Goal: Transaction & Acquisition: Purchase product/service

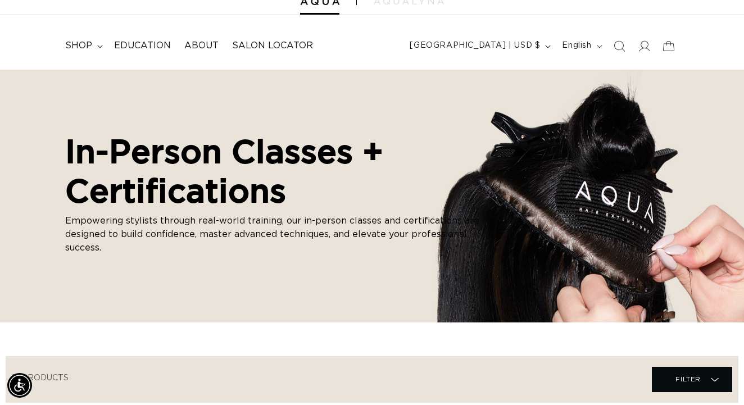
scroll to position [0, 664]
click at [114, 44] on span "Education" at bounding box center [142, 46] width 57 height 12
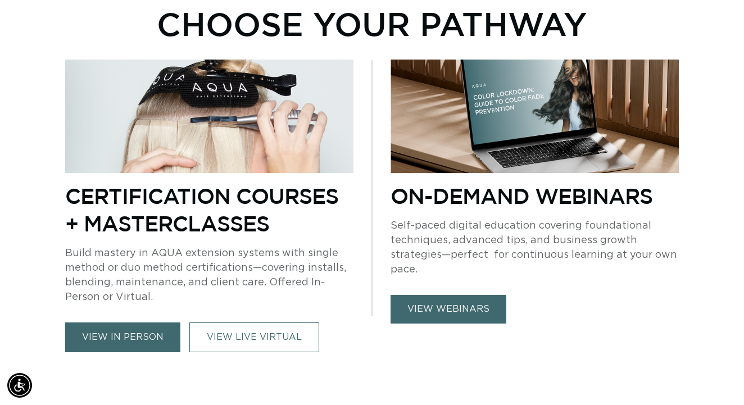
scroll to position [0, 1328]
click at [457, 309] on link "view webinars" at bounding box center [448, 309] width 116 height 29
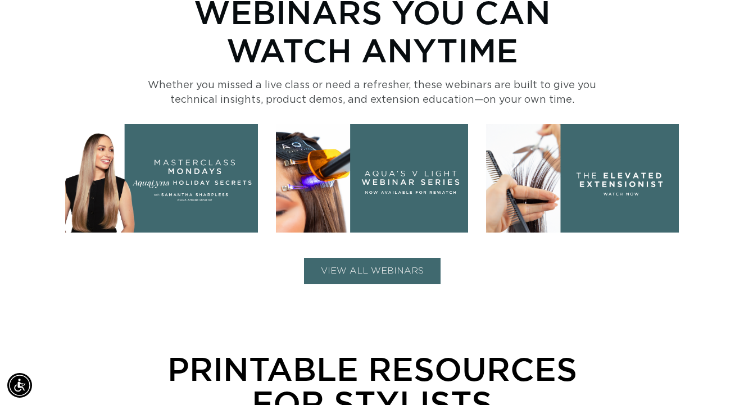
scroll to position [441, 0]
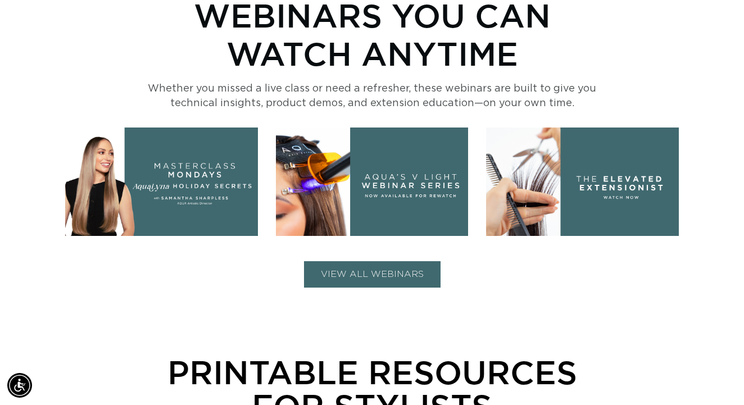
click at [422, 275] on button "VIEW ALL WEBINARS" at bounding box center [372, 274] width 136 height 26
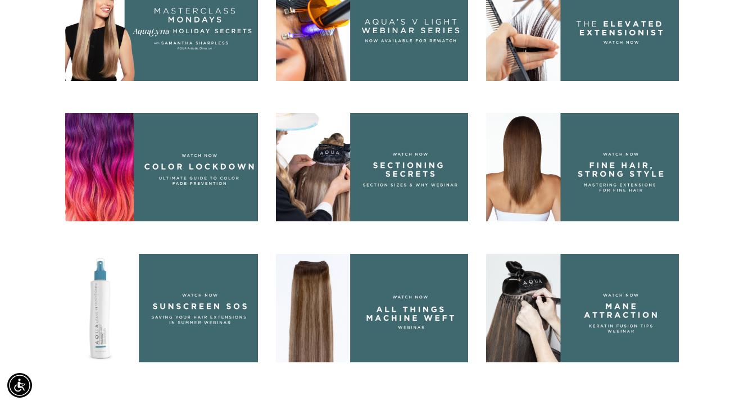
scroll to position [0, 1328]
click at [322, 320] on img at bounding box center [372, 308] width 192 height 108
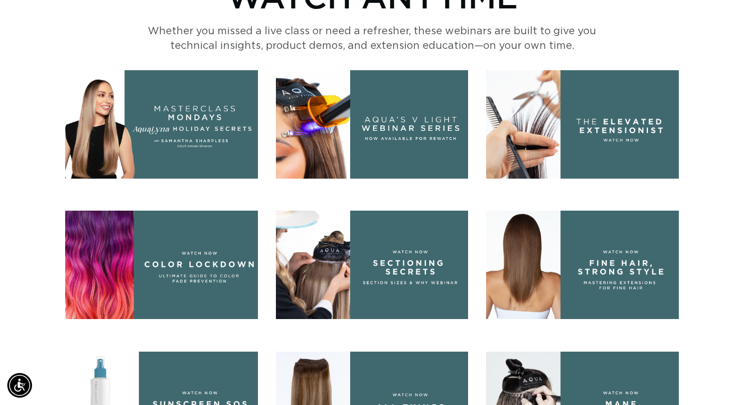
scroll to position [0, 664]
click at [226, 267] on img at bounding box center [161, 265] width 192 height 108
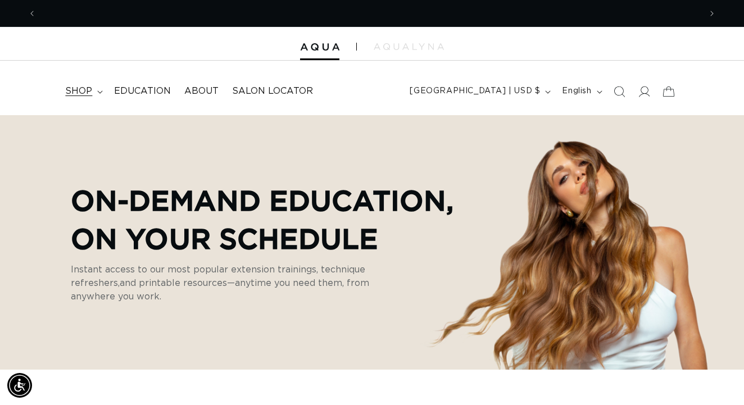
scroll to position [0, 0]
click at [82, 93] on span "shop" at bounding box center [78, 91] width 27 height 12
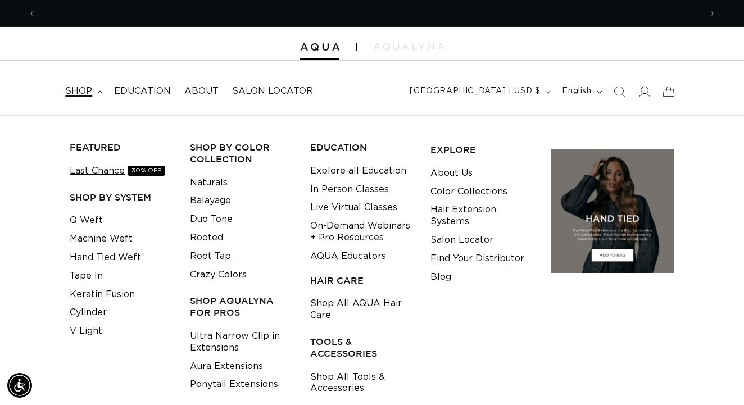
scroll to position [0, 664]
click at [83, 170] on link "Last Chance 30% OFF" at bounding box center [117, 171] width 95 height 19
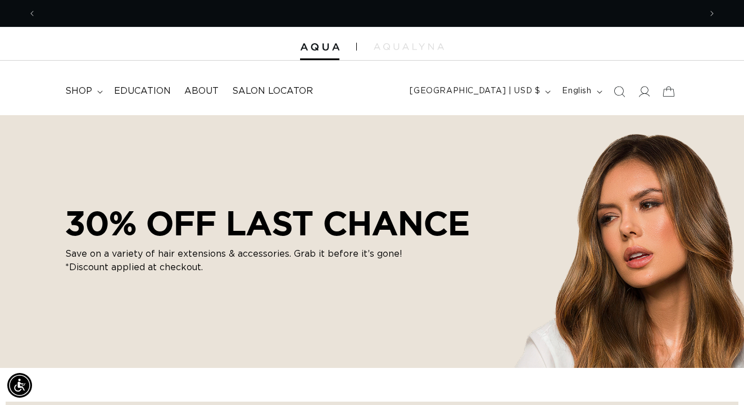
scroll to position [0, 664]
click at [75, 91] on span "shop" at bounding box center [78, 91] width 27 height 12
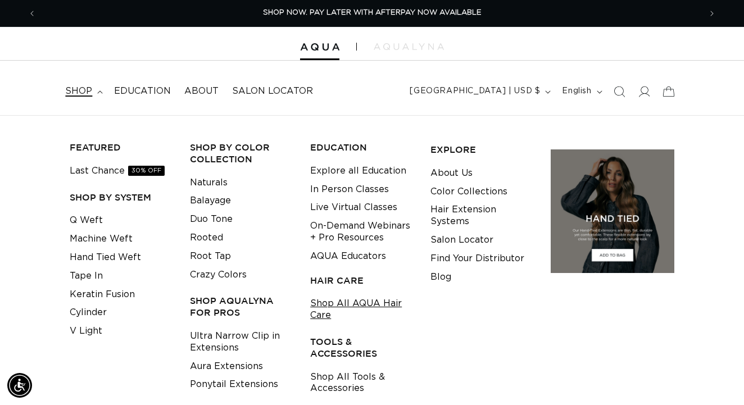
click at [316, 301] on link "Shop All AQUA Hair Care" at bounding box center [361, 309] width 103 height 30
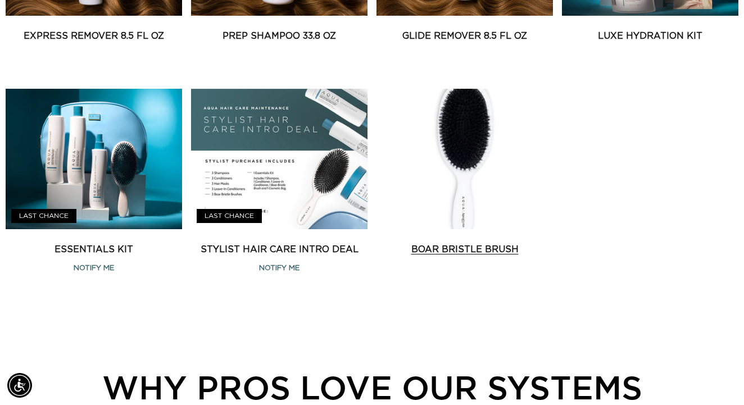
scroll to position [0, 1328]
click at [446, 256] on link "Boar Bristle Brush" at bounding box center [464, 249] width 176 height 13
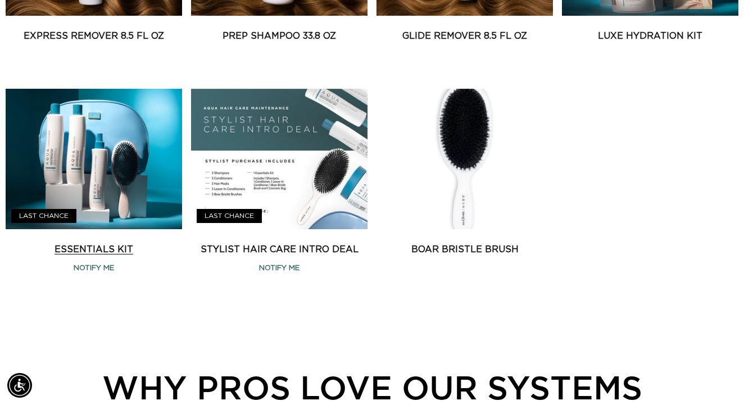
scroll to position [0, 664]
click at [104, 243] on link "Essentials Kit" at bounding box center [94, 249] width 176 height 13
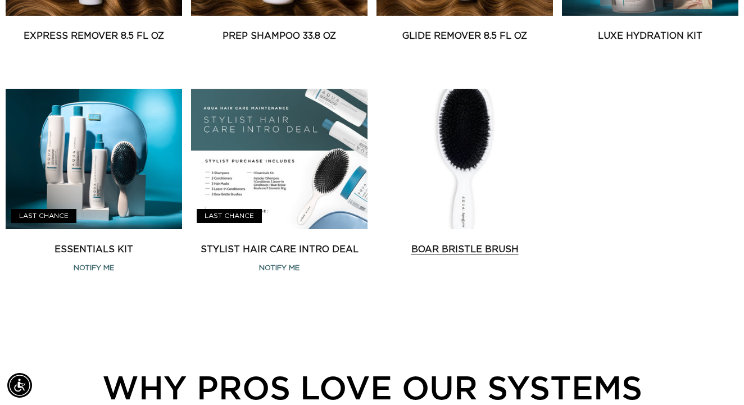
click at [465, 243] on link "Boar Bristle Brush" at bounding box center [464, 249] width 176 height 13
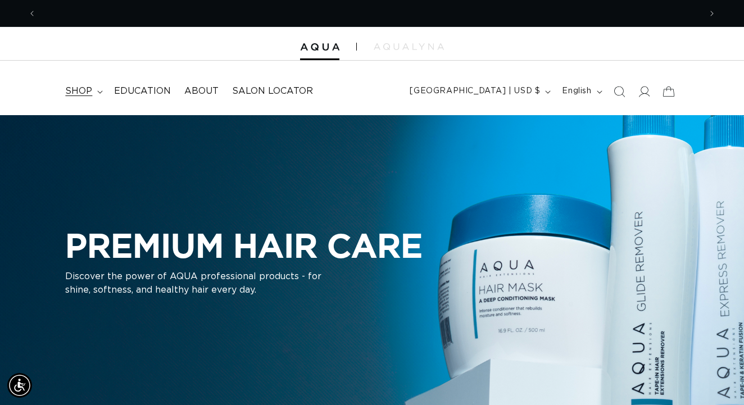
scroll to position [0, 0]
click at [84, 88] on span "shop" at bounding box center [78, 91] width 27 height 12
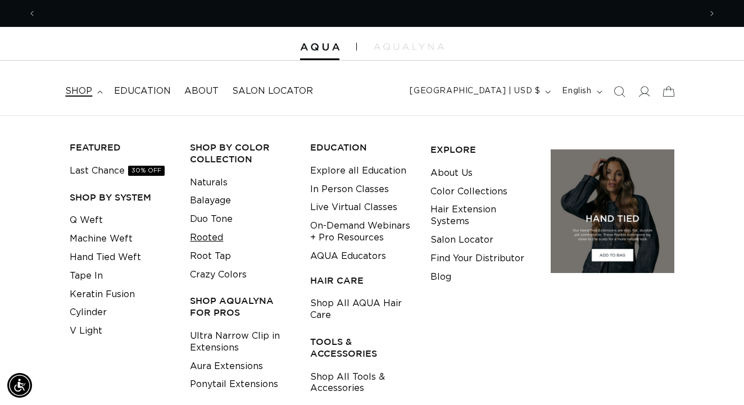
scroll to position [0, 664]
click at [345, 376] on link "Shop All Tools & Accessories" at bounding box center [361, 383] width 103 height 30
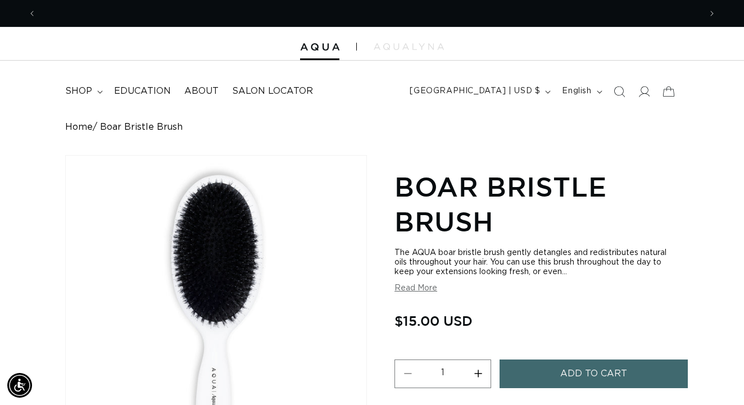
scroll to position [0, 664]
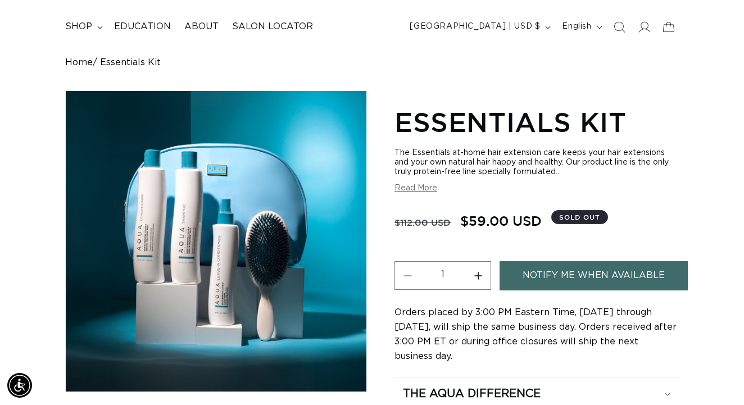
scroll to position [0, 1328]
click at [572, 267] on link "Notify Me When Available" at bounding box center [593, 275] width 189 height 29
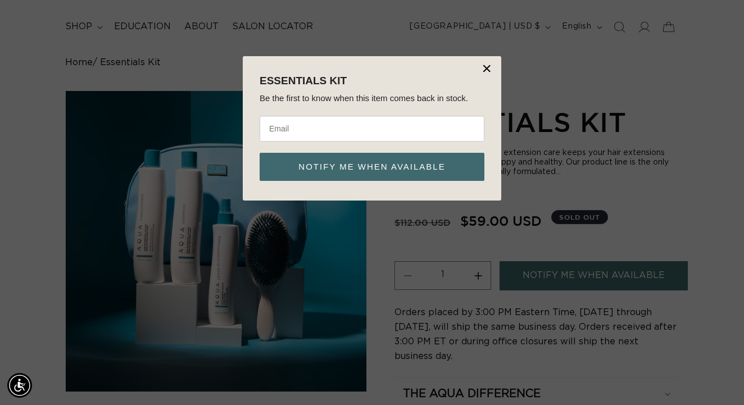
scroll to position [0, 0]
click at [433, 128] on input "email" at bounding box center [371, 129] width 225 height 26
type input "hairbyjewelz@gm"
click at [490, 67] on button "×" at bounding box center [486, 68] width 11 height 17
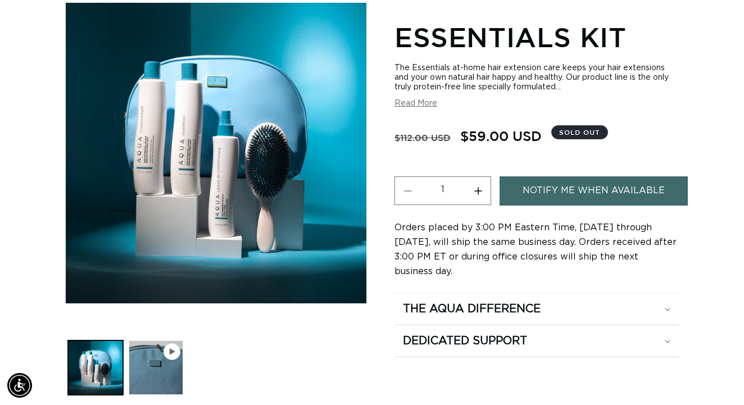
scroll to position [0, 1328]
click at [562, 180] on link "Notify Me When Available" at bounding box center [593, 190] width 189 height 29
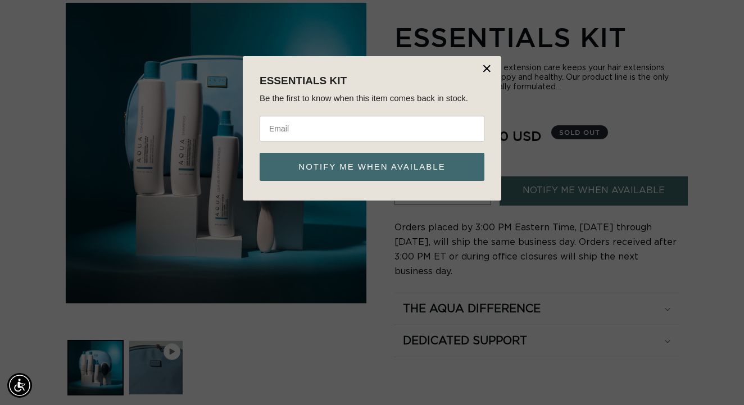
scroll to position [0, 664]
click at [456, 125] on input "email" at bounding box center [371, 129] width 225 height 26
type input "hairbyjewelz@gmail.com"
click at [452, 168] on button "Notify me when available" at bounding box center [371, 167] width 225 height 28
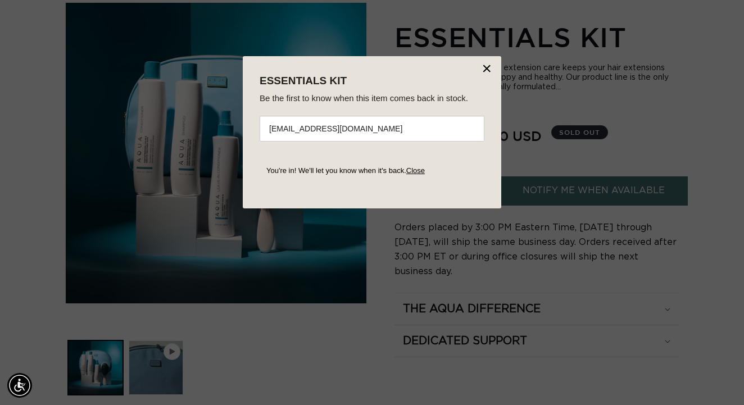
scroll to position [0, 0]
click at [490, 69] on button "×" at bounding box center [486, 68] width 11 height 17
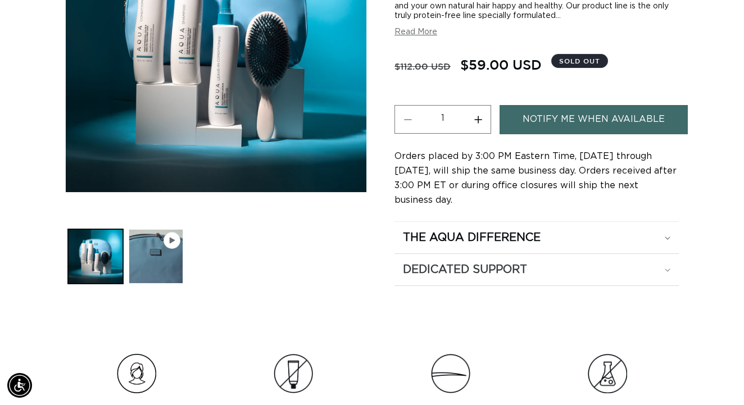
scroll to position [257, 0]
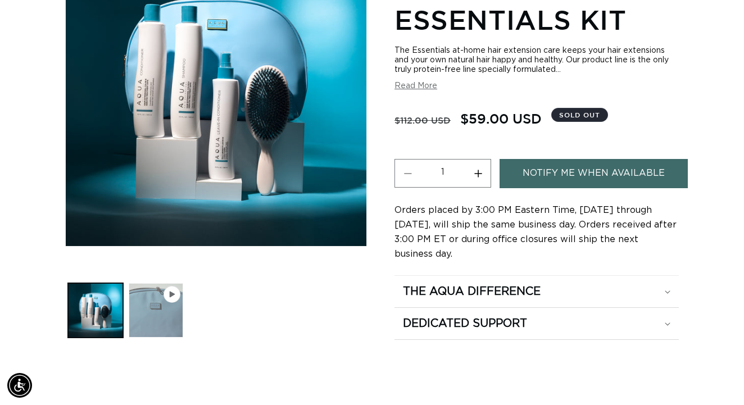
click at [161, 305] on button "Play video 1 in gallery view" at bounding box center [156, 310] width 54 height 54
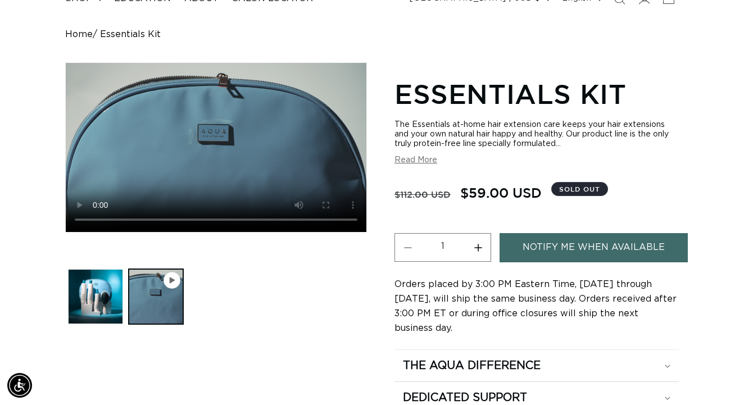
click at [331, 218] on video "Essentials Kit" at bounding box center [216, 147] width 300 height 169
click at [99, 302] on button "Load image 1 in gallery view" at bounding box center [95, 296] width 54 height 54
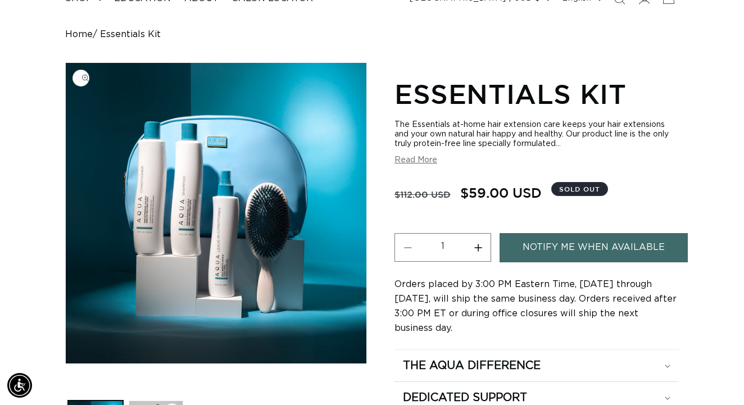
click at [151, 211] on img "Gallery Viewer" at bounding box center [216, 213] width 300 height 300
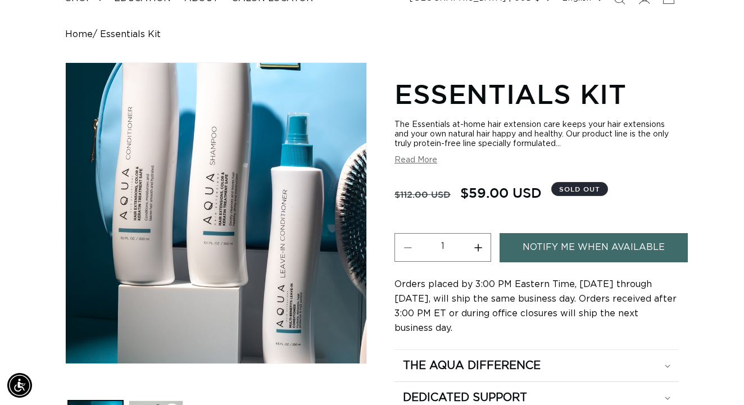
click at [154, 225] on div "Gallery Viewer" at bounding box center [216, 213] width 300 height 300
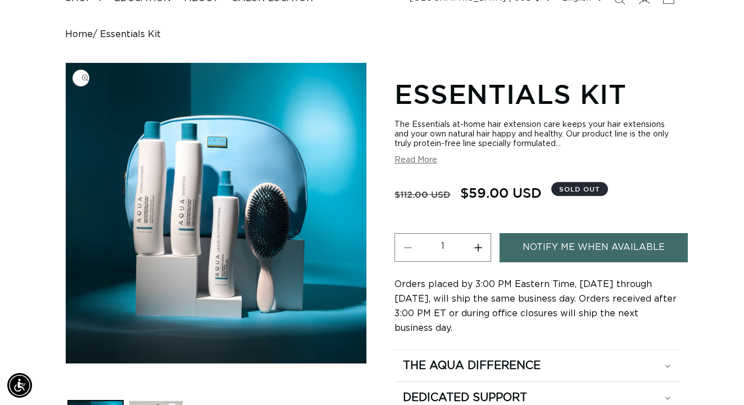
click at [154, 225] on img "Gallery Viewer" at bounding box center [216, 213] width 300 height 300
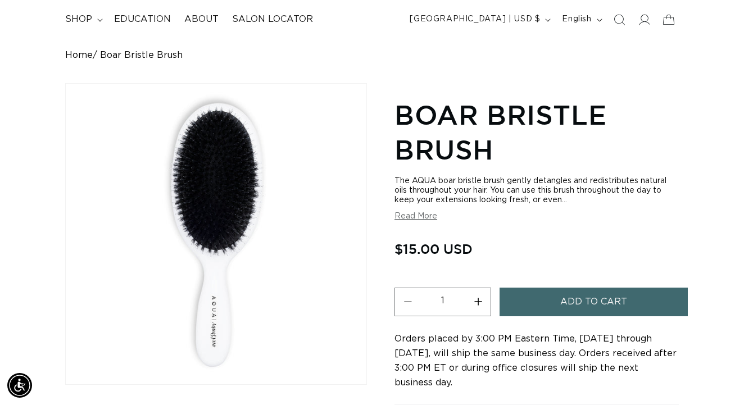
scroll to position [78, 0]
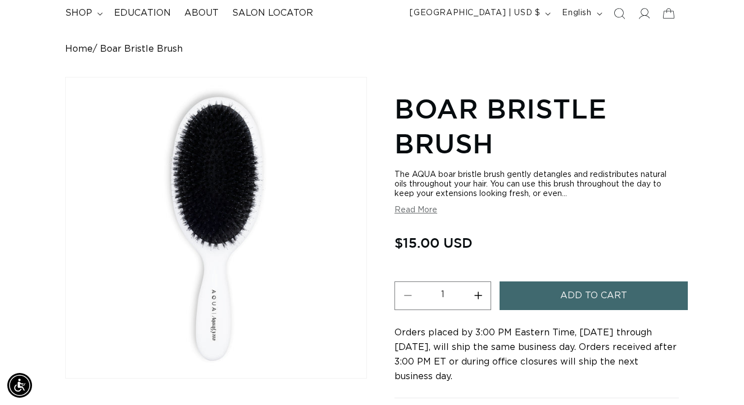
click at [480, 288] on button "Increase quantity for Boar Bristle Brush" at bounding box center [477, 295] width 25 height 29
click at [478, 287] on button "Increase quantity for Boar Bristle Brush" at bounding box center [477, 295] width 25 height 29
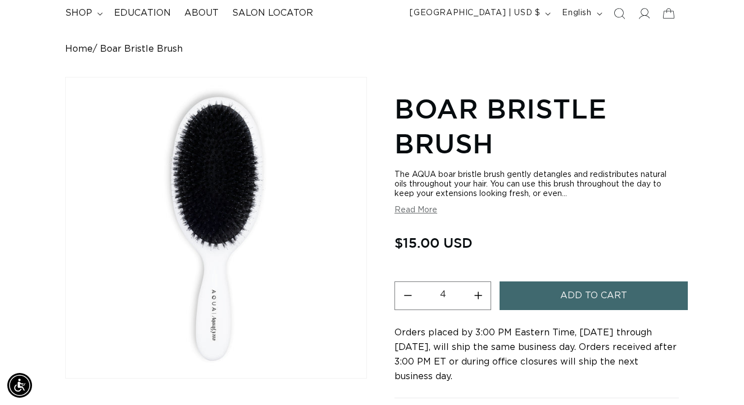
click at [480, 289] on button "Increase quantity for Boar Bristle Brush" at bounding box center [477, 295] width 25 height 29
type input "5"
click at [561, 290] on span "Add to cart" at bounding box center [593, 295] width 67 height 29
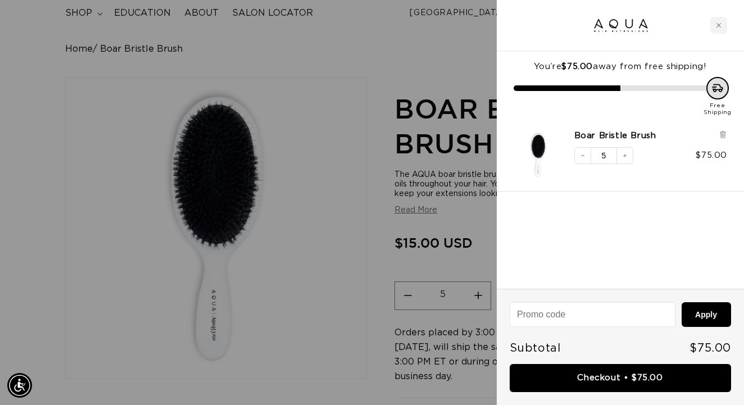
scroll to position [0, 1328]
click at [95, 217] on div at bounding box center [372, 202] width 744 height 405
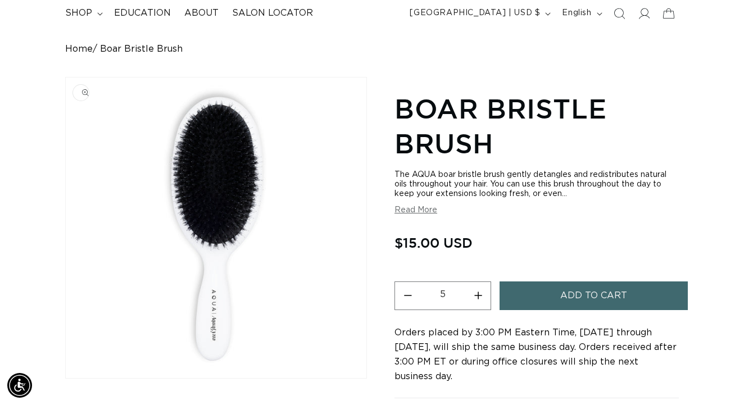
scroll to position [0, 0]
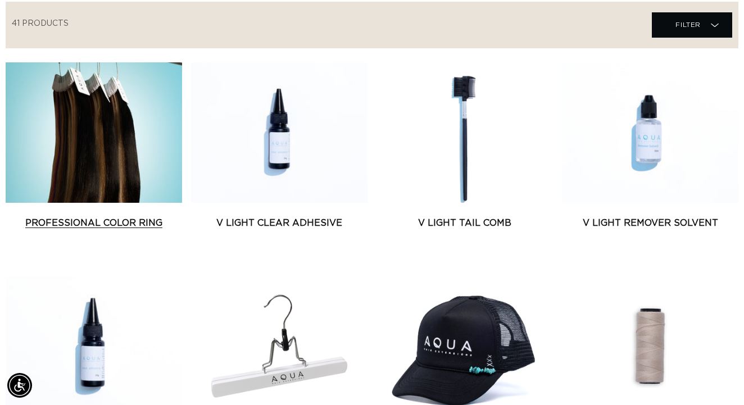
click at [117, 226] on link "Professional Color Ring" at bounding box center [94, 222] width 176 height 13
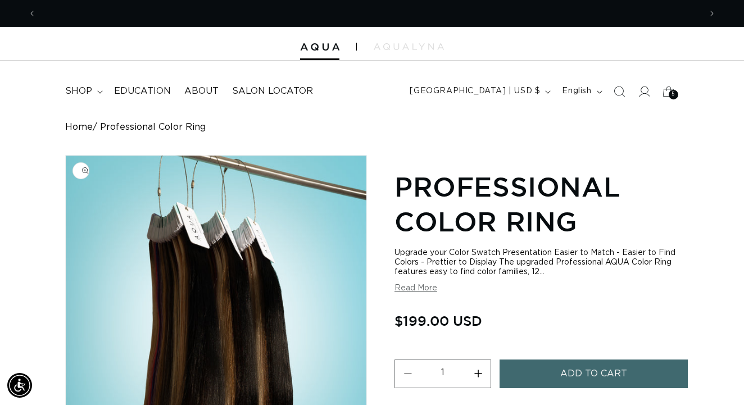
scroll to position [0, 664]
click at [81, 88] on span "shop" at bounding box center [78, 91] width 27 height 12
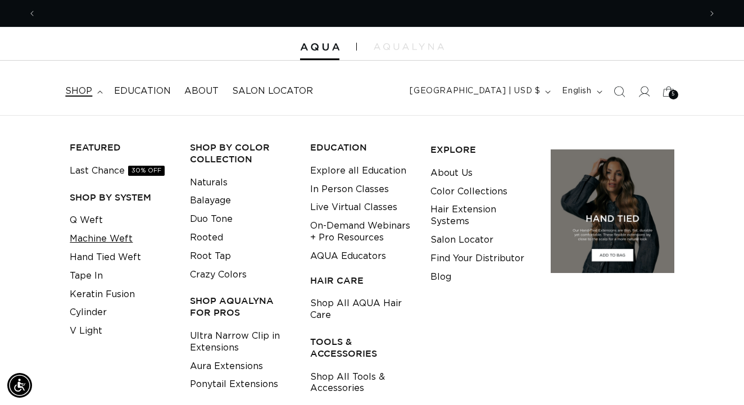
scroll to position [0, 1328]
click at [121, 288] on link "Keratin Fusion" at bounding box center [102, 294] width 65 height 19
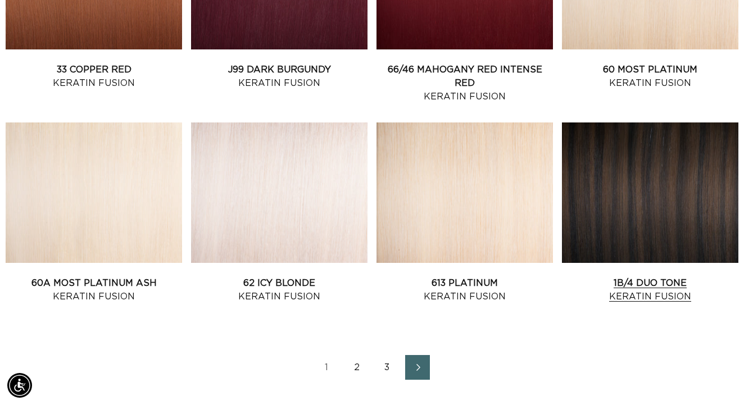
click at [648, 276] on link "1B/4 Duo Tone Keratin Fusion" at bounding box center [650, 289] width 176 height 27
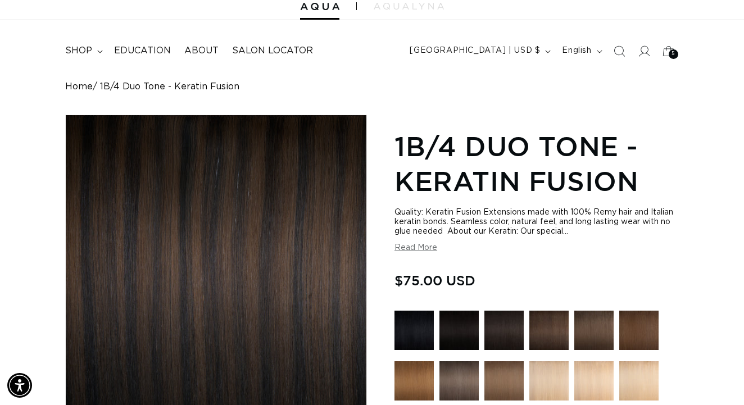
click at [422, 249] on button "Read More" at bounding box center [415, 248] width 43 height 10
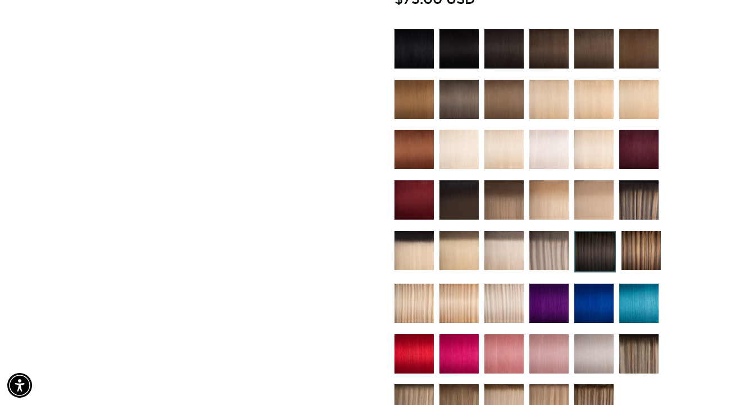
click at [504, 317] on img at bounding box center [503, 303] width 39 height 39
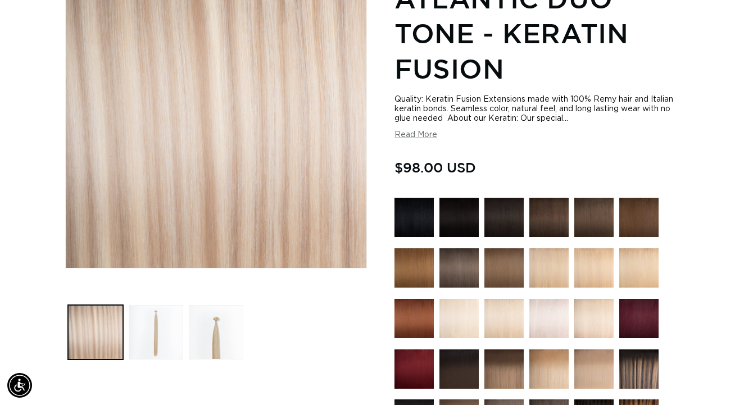
scroll to position [193, 0]
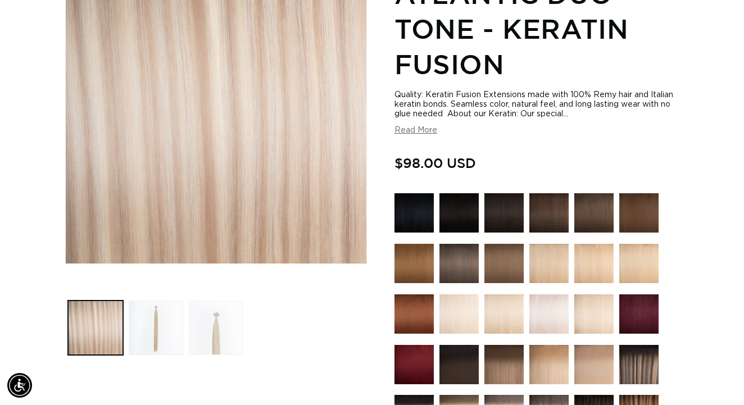
click at [215, 331] on button "Load image 3 in gallery view" at bounding box center [216, 327] width 54 height 54
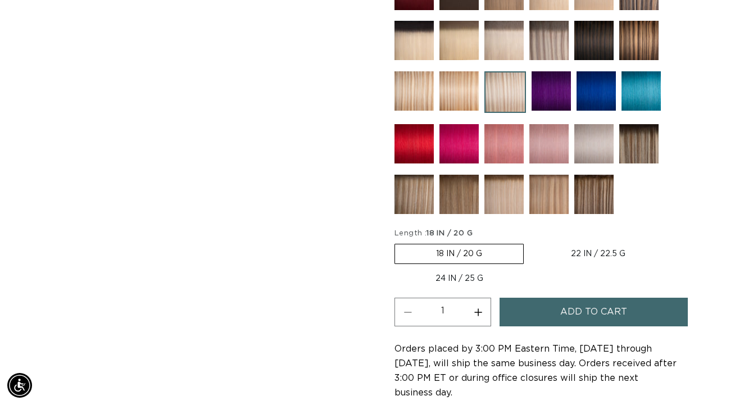
scroll to position [0, 1328]
click at [445, 250] on label "18 IN / 20 G Variant sold out or unavailable" at bounding box center [458, 254] width 129 height 20
click at [398, 242] on input "18 IN / 20 G Variant sold out or unavailable" at bounding box center [397, 241] width 1 height 1
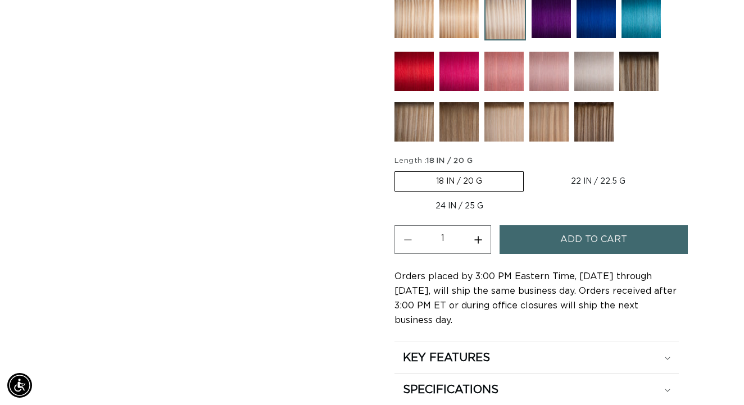
scroll to position [0, 664]
click at [450, 206] on label "24 IN / 25 G Variant sold out or unavailable" at bounding box center [459, 206] width 130 height 19
click at [672, 170] on input "24 IN / 25 G Variant sold out or unavailable" at bounding box center [672, 169] width 1 height 1
radio input "true"
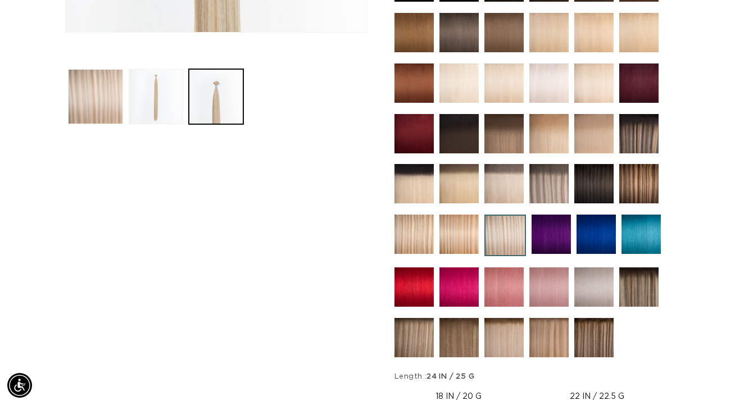
click at [423, 185] on img at bounding box center [413, 183] width 39 height 39
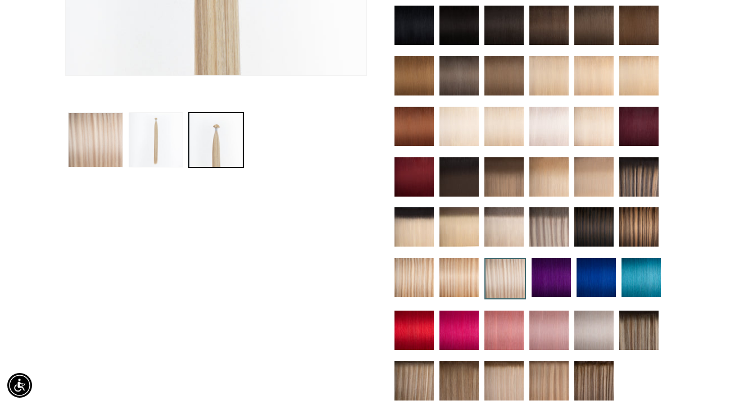
scroll to position [385, 0]
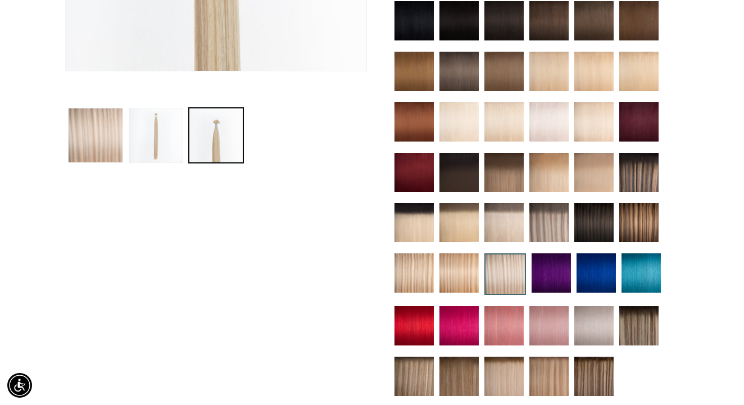
click at [507, 176] on img at bounding box center [503, 172] width 39 height 39
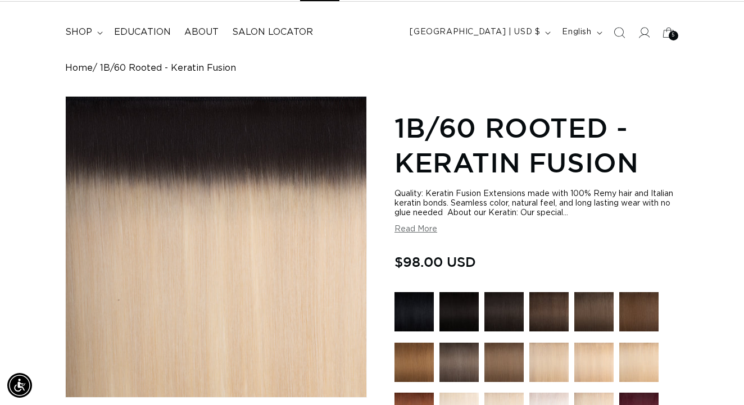
scroll to position [0, 1328]
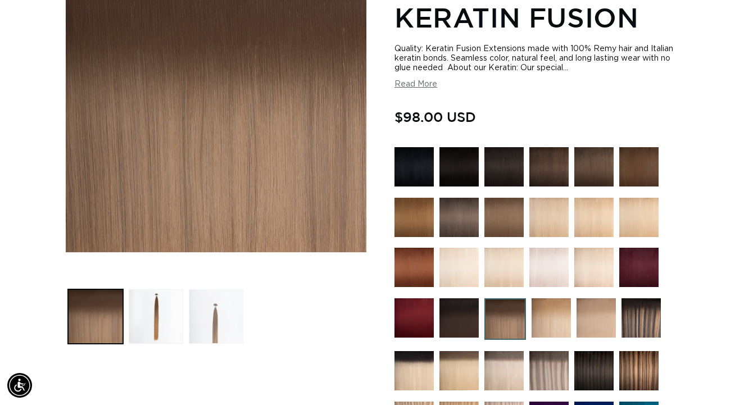
scroll to position [0, 664]
click at [211, 312] on button "Load image 3 in gallery view" at bounding box center [216, 316] width 54 height 54
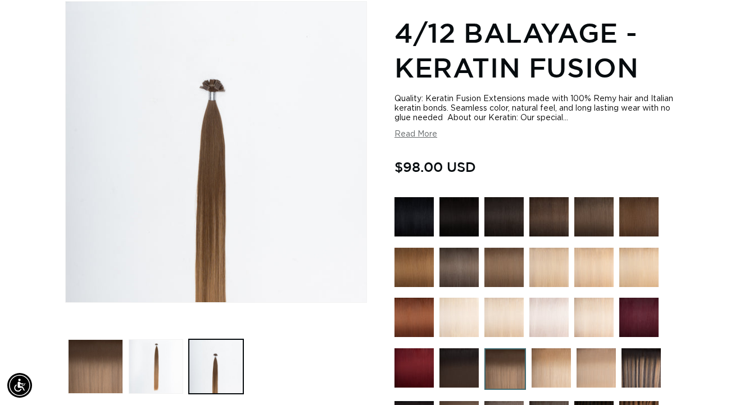
scroll to position [0, 1328]
click at [158, 361] on button "Load image 2 in gallery view" at bounding box center [156, 366] width 54 height 54
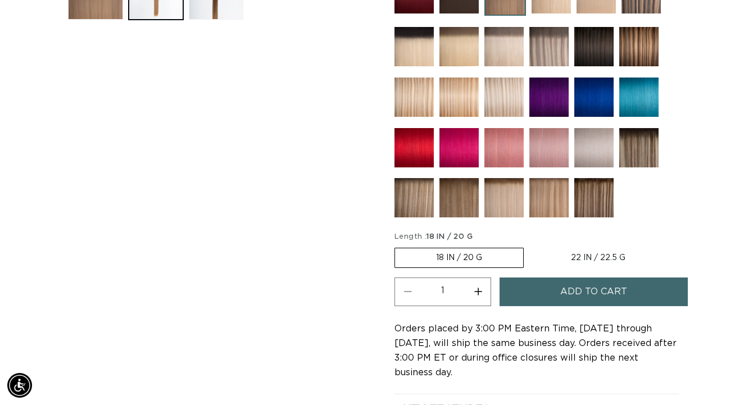
scroll to position [534, 0]
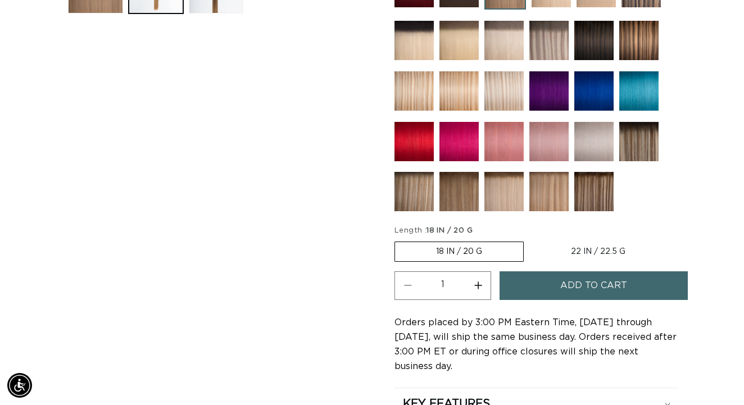
click at [577, 248] on label "22 IN / 22.5 G Variant sold out or unavailable" at bounding box center [598, 251] width 136 height 19
click at [530, 240] on input "22 IN / 22.5 G Variant sold out or unavailable" at bounding box center [529, 239] width 1 height 1
radio input "true"
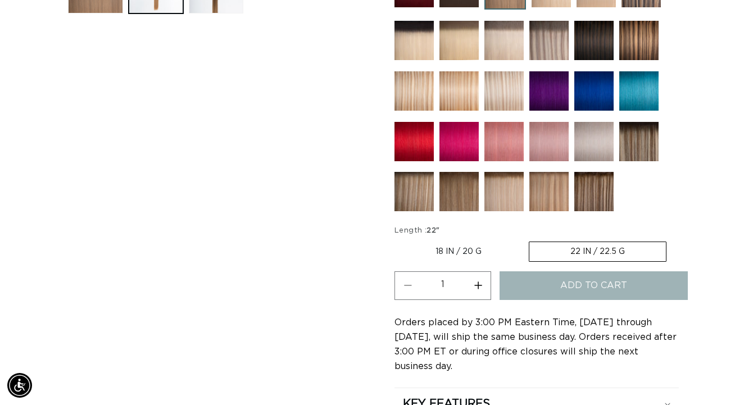
scroll to position [0, 1328]
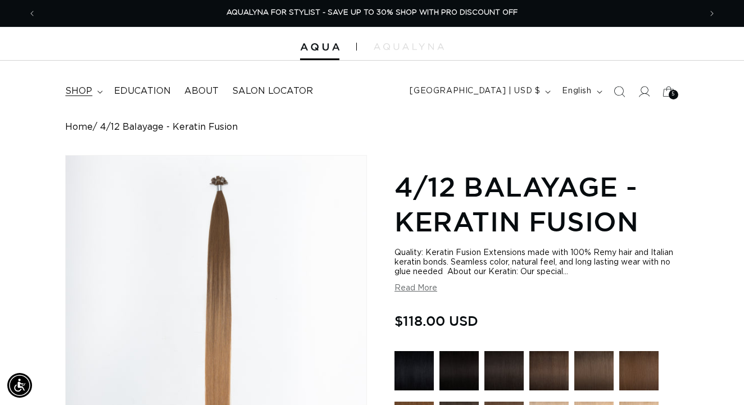
click at [84, 89] on span "shop" at bounding box center [78, 91] width 27 height 12
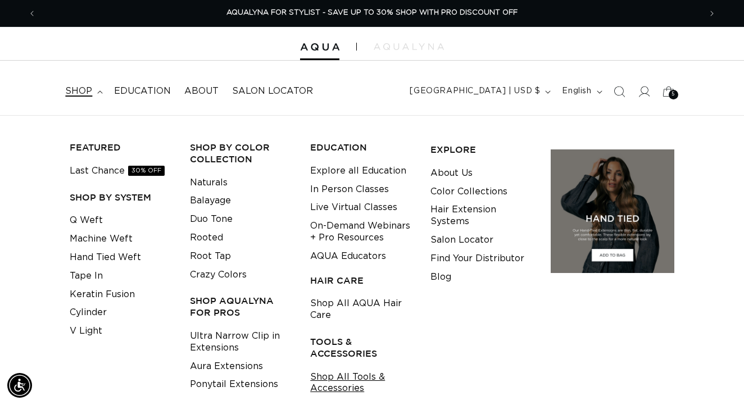
click at [331, 379] on link "Shop All Tools & Accessories" at bounding box center [361, 383] width 103 height 30
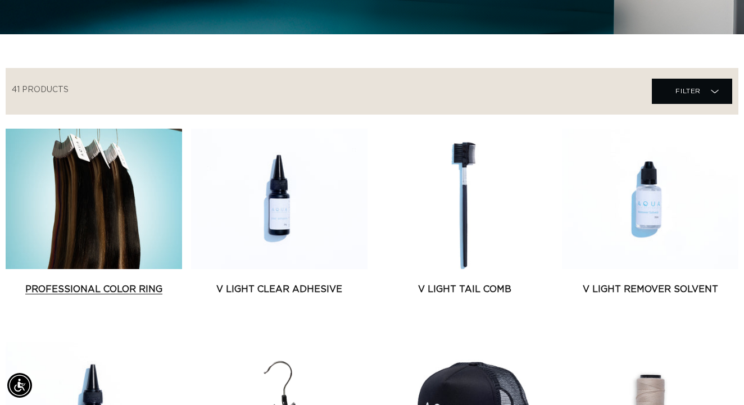
scroll to position [0, 664]
click at [95, 282] on link "Professional Color Ring" at bounding box center [94, 288] width 176 height 13
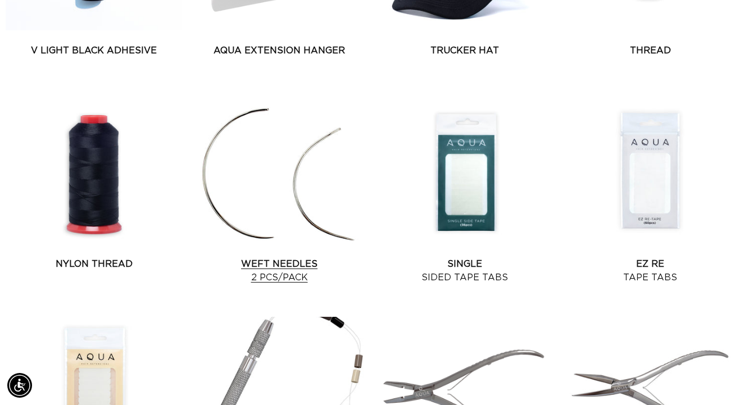
scroll to position [0, 1328]
click at [290, 276] on link "Weft Needles 2 pcs/pack" at bounding box center [279, 270] width 176 height 27
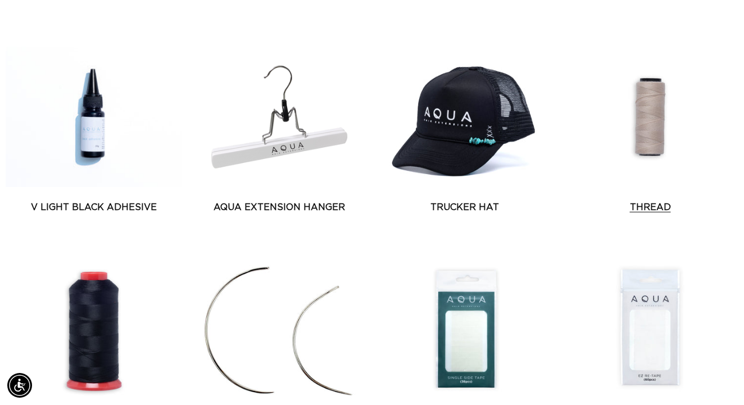
scroll to position [0, 664]
click at [647, 200] on link "Thread" at bounding box center [650, 206] width 176 height 13
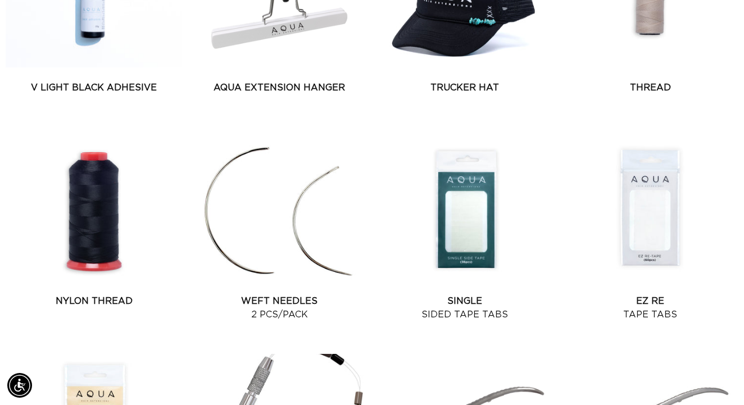
scroll to position [0, 1328]
click at [103, 294] on link "Nylon Thread" at bounding box center [94, 300] width 176 height 13
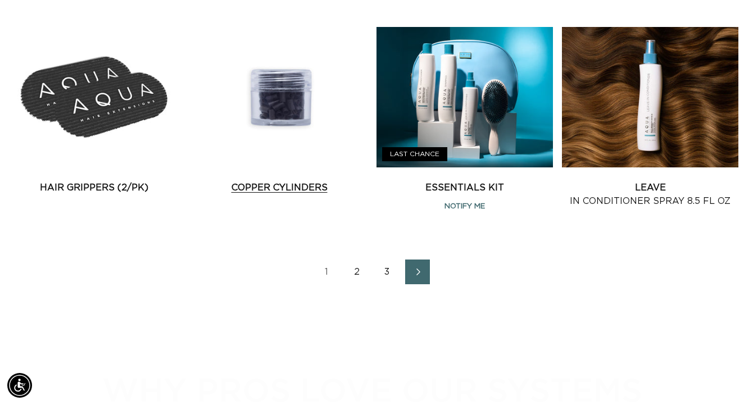
scroll to position [0, 0]
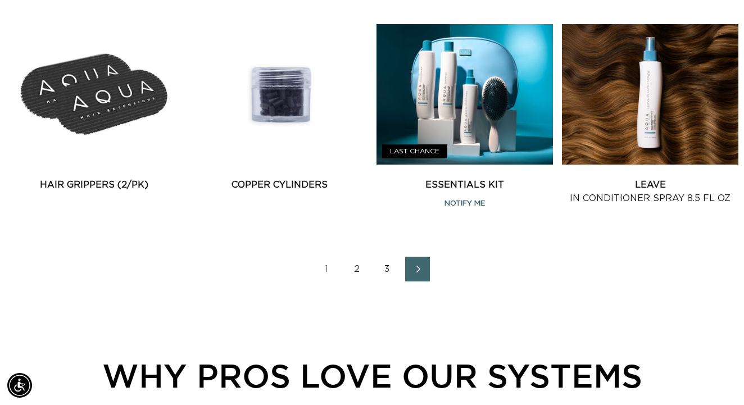
click at [357, 274] on link "2" at bounding box center [356, 269] width 25 height 25
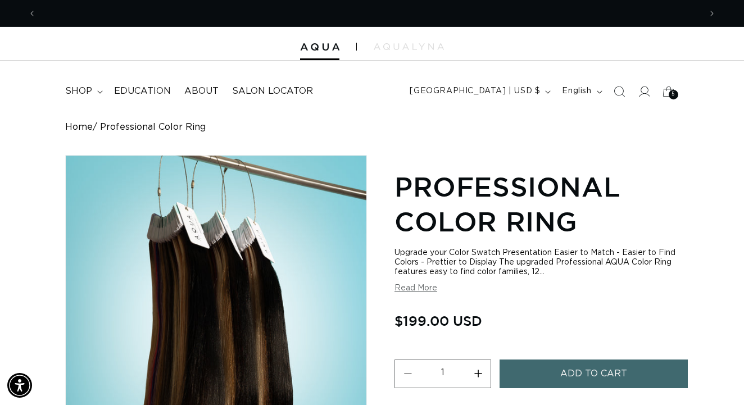
click at [572, 366] on span "Add to cart" at bounding box center [593, 373] width 67 height 29
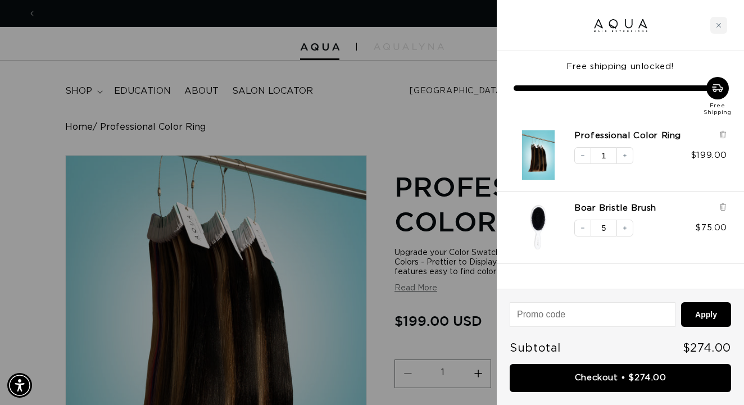
scroll to position [0, 1328]
click at [393, 124] on div at bounding box center [372, 202] width 744 height 405
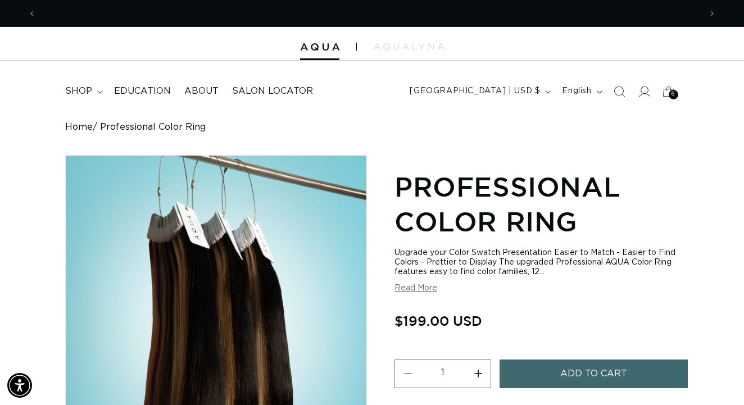
scroll to position [0, 0]
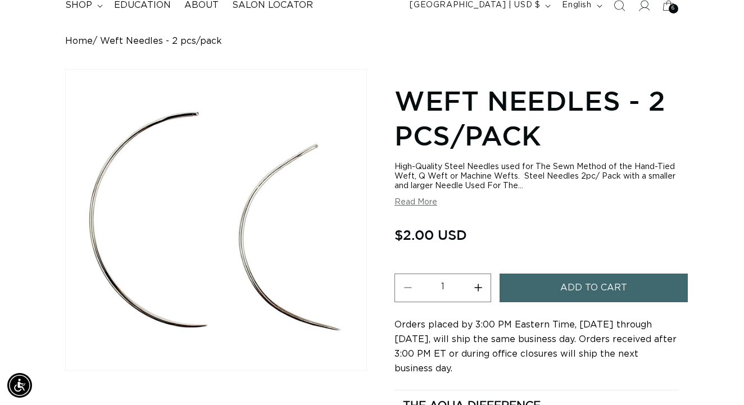
scroll to position [0, 664]
click at [477, 283] on button "Increase quantity for Weft Needles - 2 pcs/pack" at bounding box center [477, 287] width 25 height 29
type input "2"
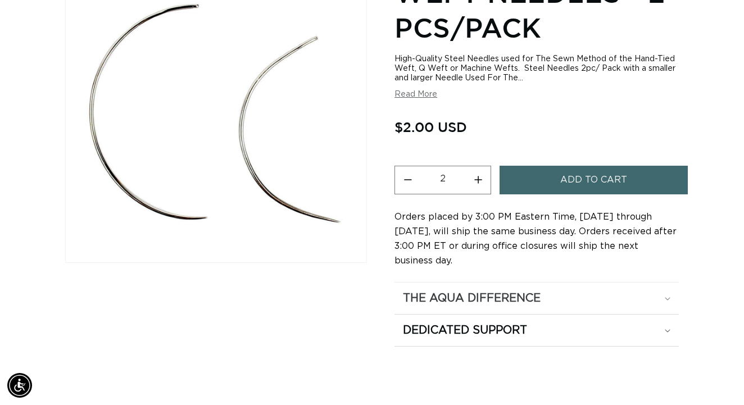
scroll to position [192, 0]
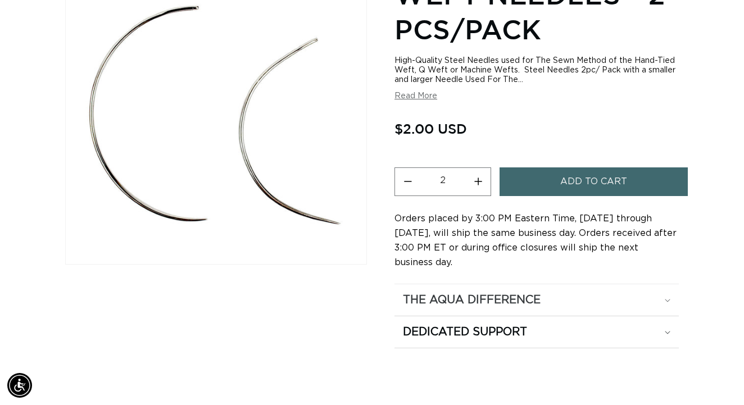
click at [663, 295] on div "The Aqua Difference" at bounding box center [536, 300] width 267 height 15
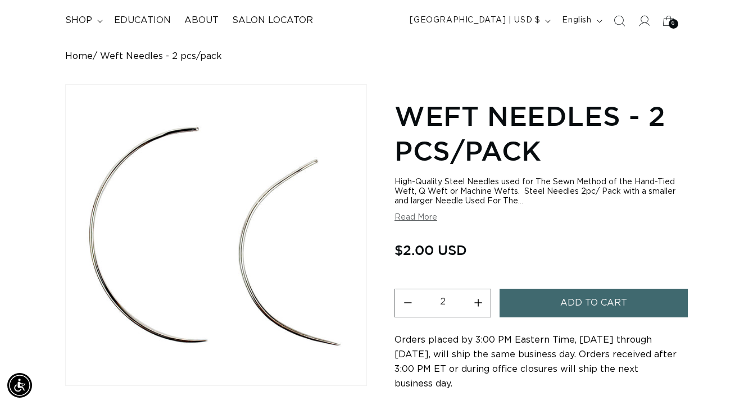
scroll to position [0, 0]
click at [594, 297] on span "Add to cart" at bounding box center [593, 303] width 67 height 29
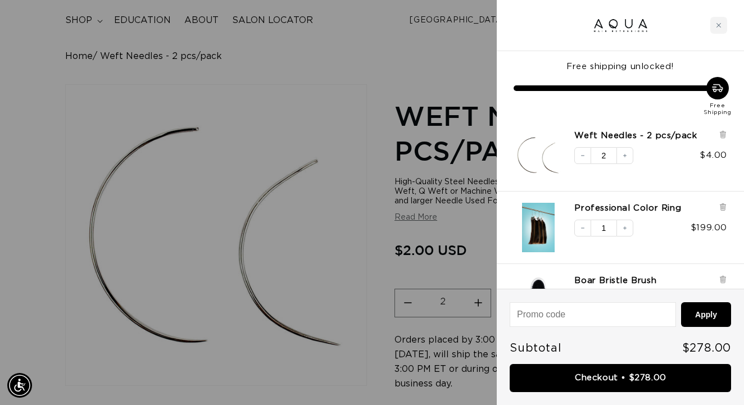
scroll to position [0, 664]
click at [282, 56] on div at bounding box center [372, 202] width 744 height 405
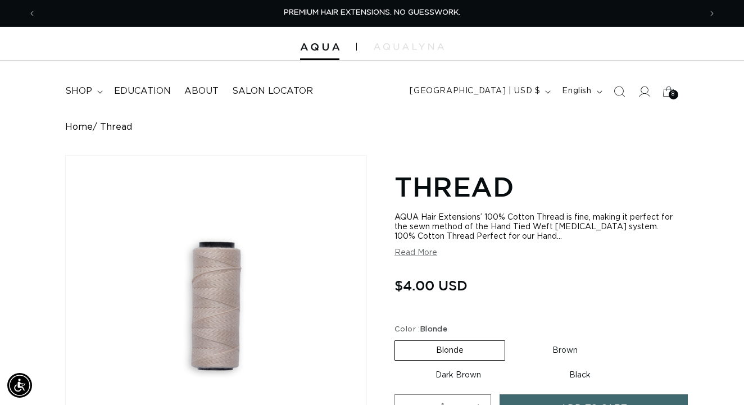
click at [425, 256] on button "Read More" at bounding box center [415, 253] width 43 height 10
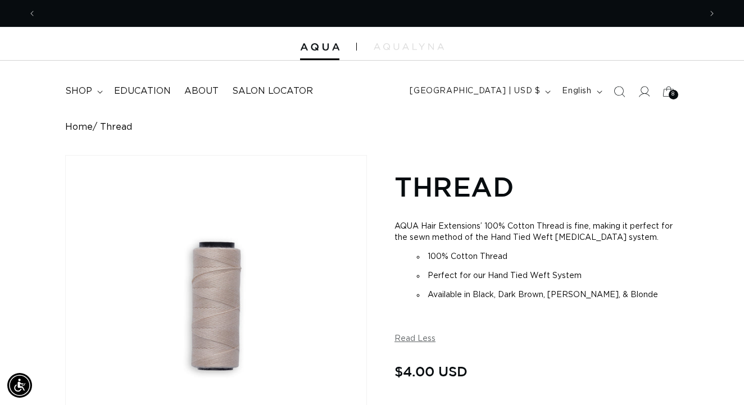
scroll to position [0, 664]
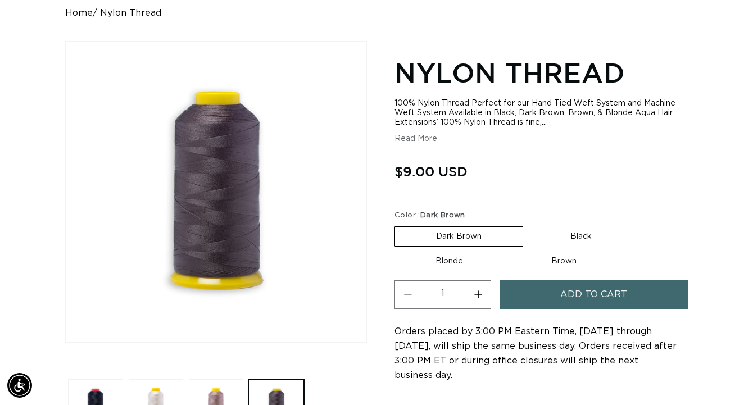
scroll to position [0, 1328]
click at [555, 252] on label "Brown Variant sold out or unavailable" at bounding box center [563, 261] width 107 height 19
click at [510, 250] on input "Brown Variant sold out or unavailable" at bounding box center [509, 249] width 1 height 1
radio input "true"
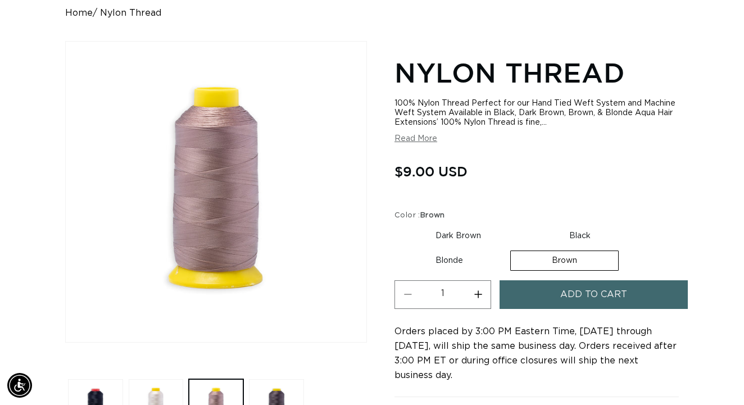
click at [459, 231] on label "Dark Brown Variant sold out or unavailable" at bounding box center [457, 235] width 127 height 19
click at [398, 225] on input "Dark Brown Variant sold out or unavailable" at bounding box center [397, 224] width 1 height 1
radio input "true"
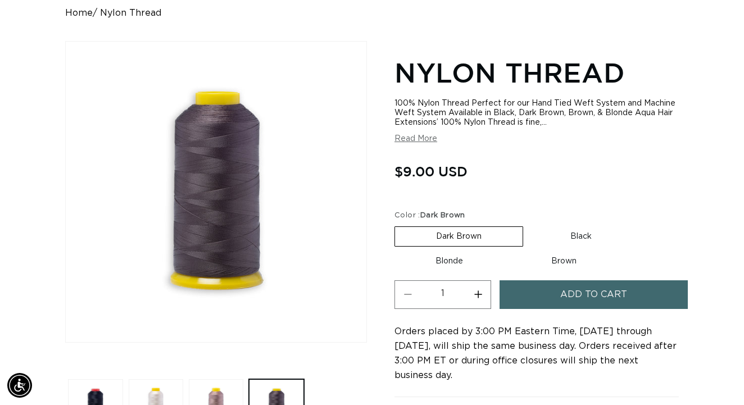
scroll to position [0, 664]
click at [581, 286] on span "Add to cart" at bounding box center [593, 294] width 67 height 29
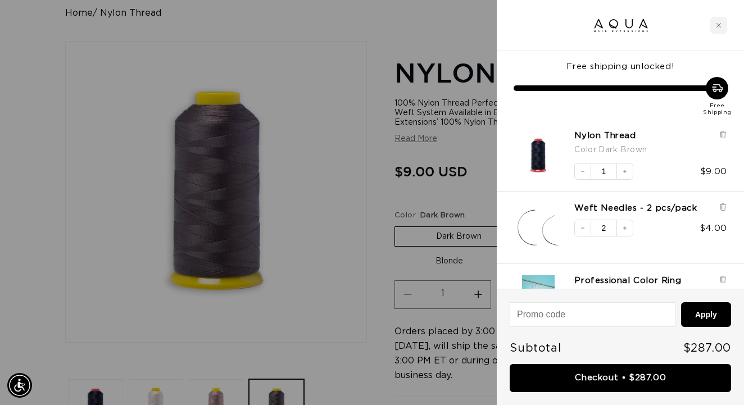
scroll to position [0, 0]
click at [317, 341] on div at bounding box center [372, 202] width 744 height 405
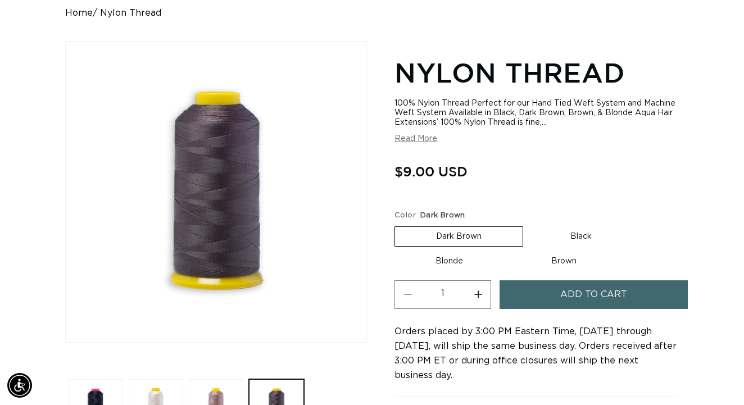
click at [453, 253] on label "Blonde Variant sold out or unavailable" at bounding box center [449, 261] width 110 height 19
click at [638, 225] on input "Blonde Variant sold out or unavailable" at bounding box center [638, 224] width 1 height 1
radio input "true"
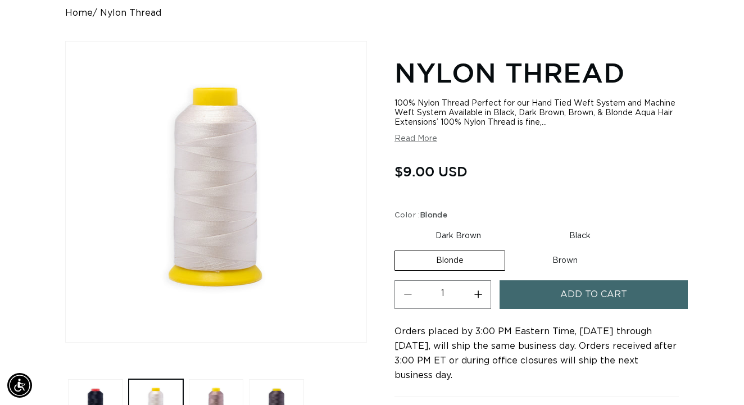
click at [554, 256] on label "Brown Variant sold out or unavailable" at bounding box center [564, 260] width 107 height 19
click at [511, 249] on input "Brown Variant sold out or unavailable" at bounding box center [510, 248] width 1 height 1
radio input "true"
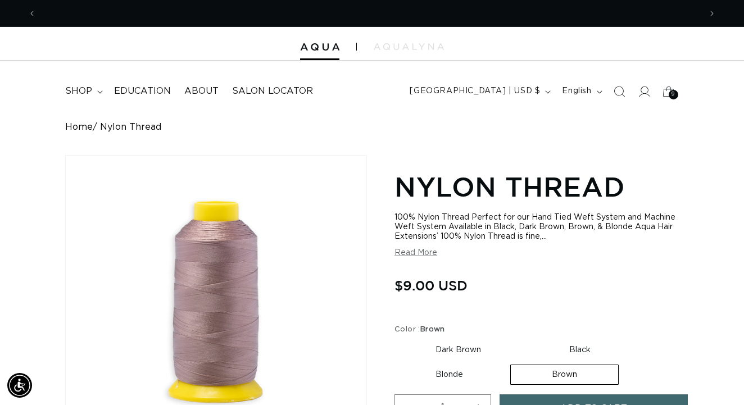
scroll to position [0, 664]
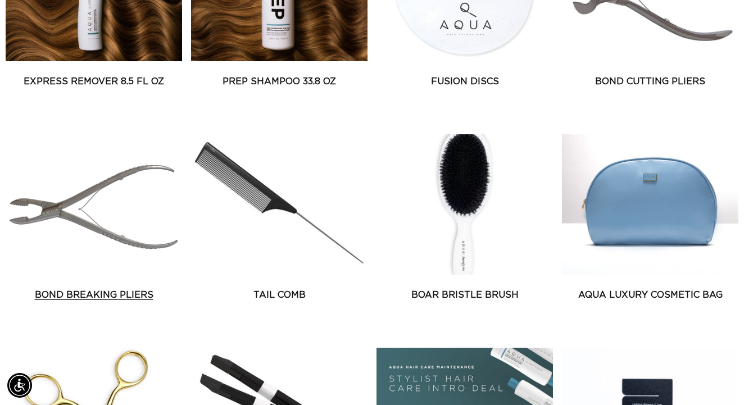
scroll to position [0, 664]
click at [80, 288] on link "Bond Breaking Pliers" at bounding box center [94, 294] width 176 height 13
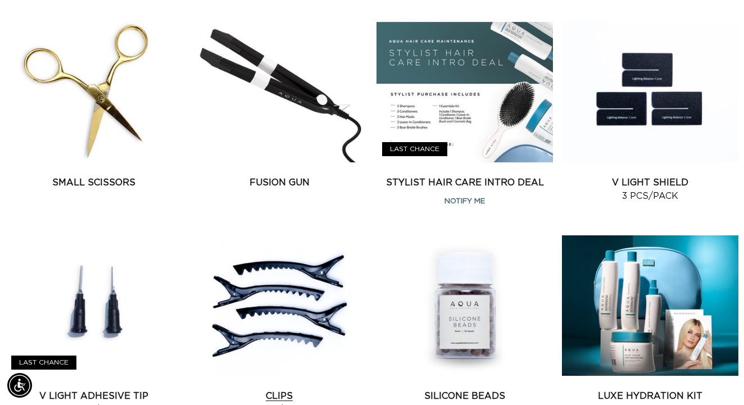
scroll to position [1124, 2]
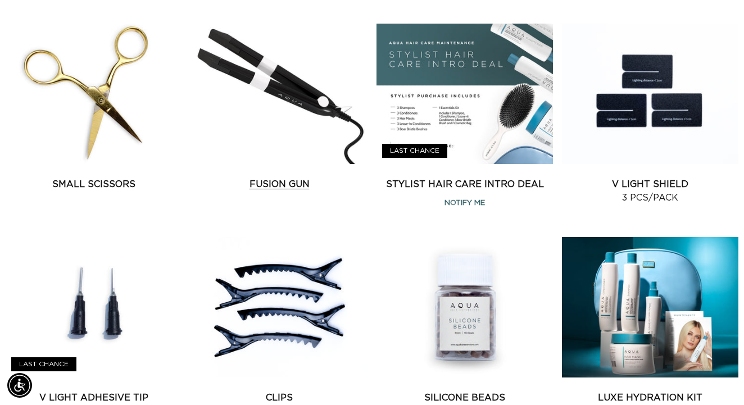
click at [282, 177] on link "Fusion Gun" at bounding box center [279, 183] width 176 height 13
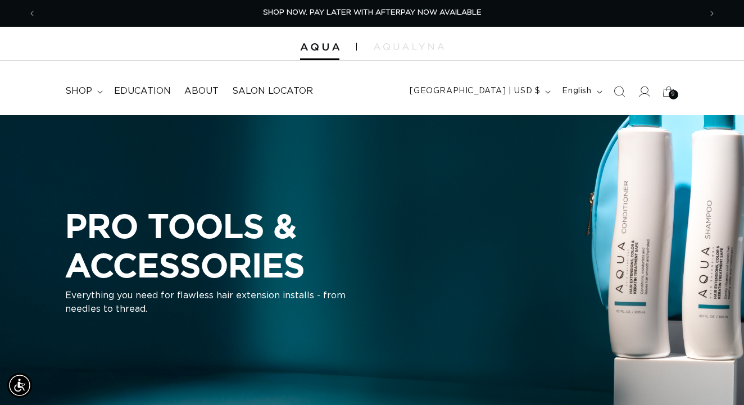
scroll to position [0, 2]
click at [84, 88] on span "shop" at bounding box center [78, 91] width 27 height 12
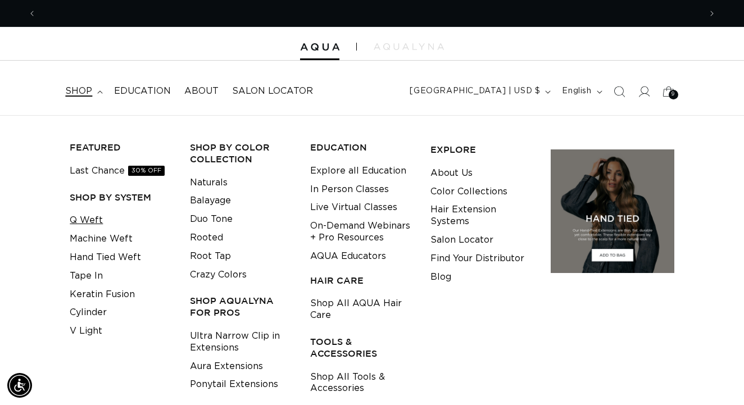
scroll to position [0, 0]
click at [88, 235] on link "Machine Weft" at bounding box center [101, 239] width 63 height 19
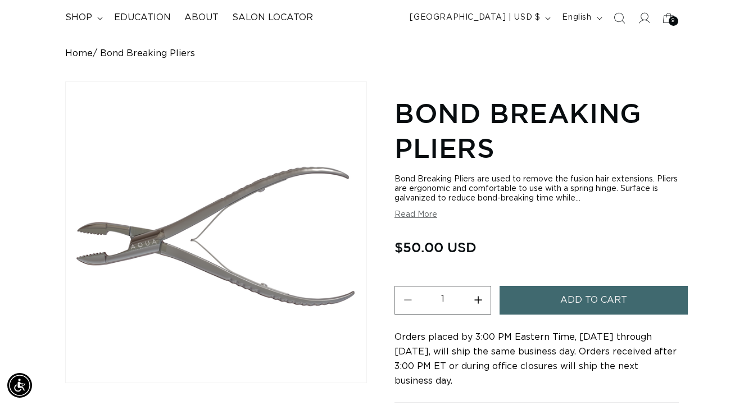
click at [551, 286] on button "Add to cart" at bounding box center [593, 300] width 189 height 29
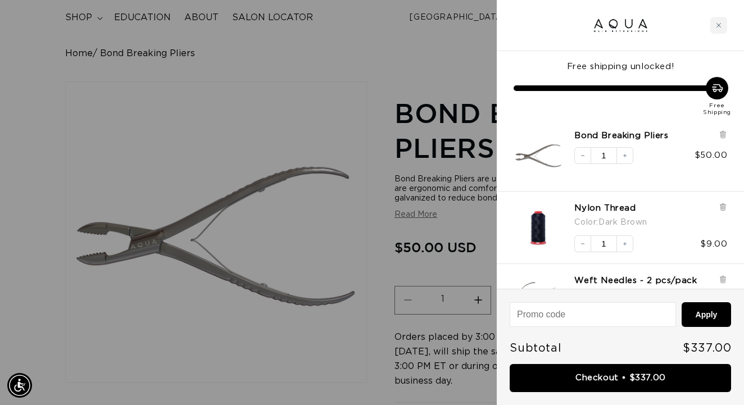
click at [245, 53] on div at bounding box center [372, 202] width 744 height 405
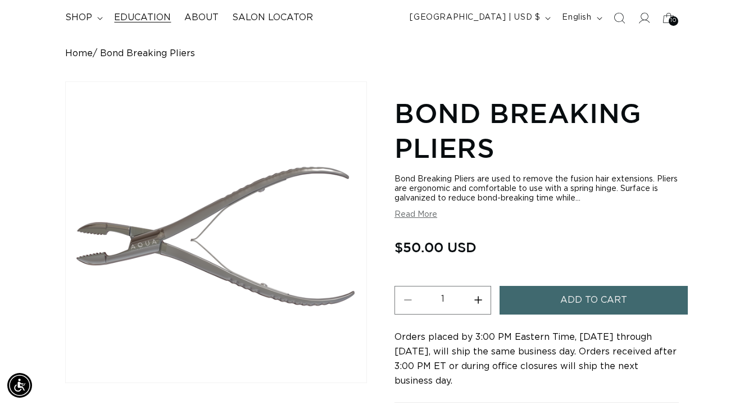
scroll to position [0, 664]
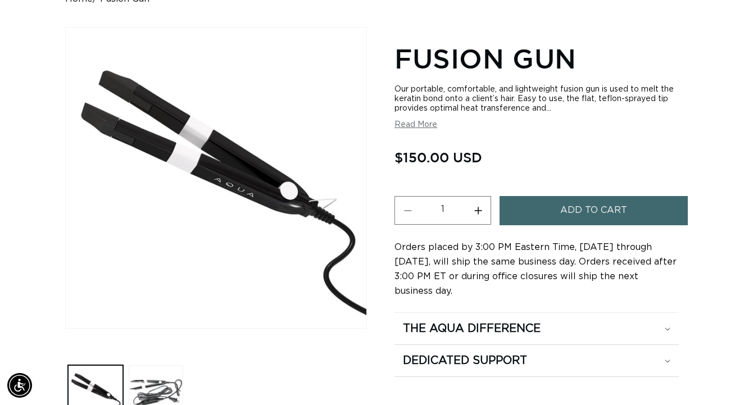
click at [548, 206] on button "Add to cart" at bounding box center [593, 210] width 189 height 29
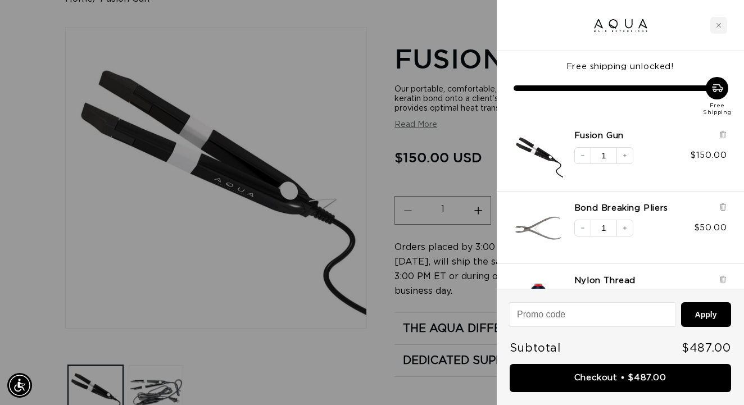
click at [288, 62] on div at bounding box center [372, 202] width 744 height 405
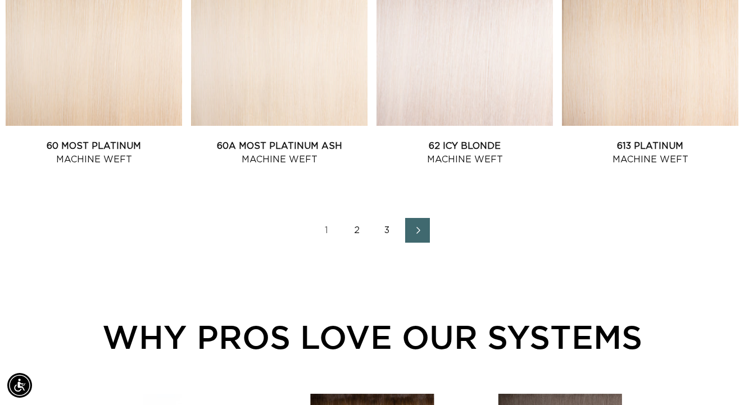
scroll to position [1334, 0]
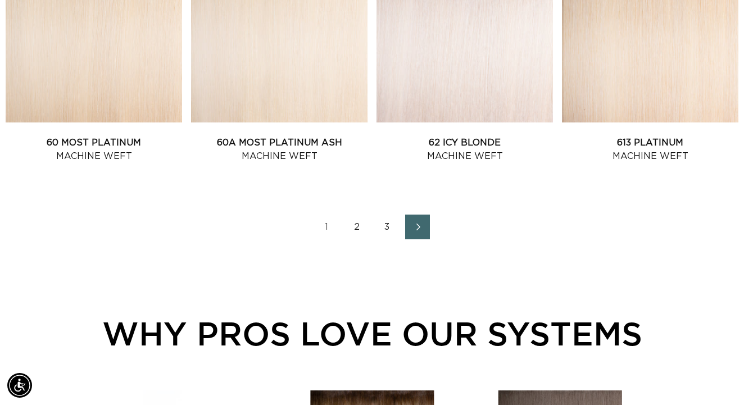
click at [357, 234] on link "2" at bounding box center [356, 227] width 25 height 25
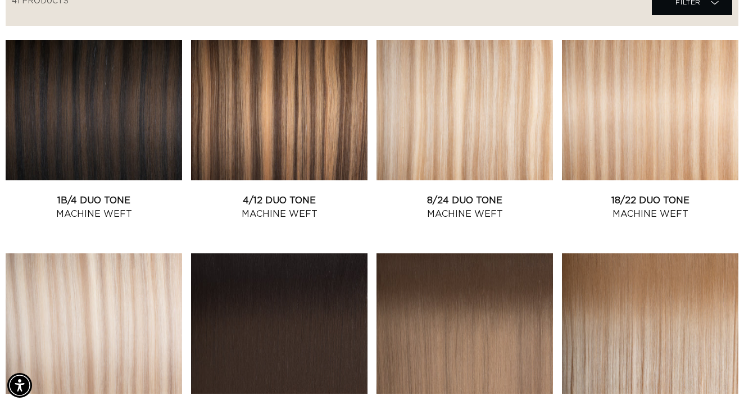
scroll to position [432, 0]
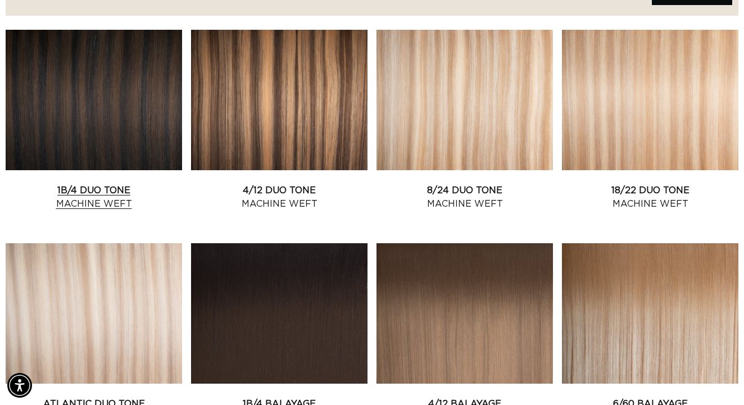
click at [134, 184] on link "1B/4 Duo Tone Machine Weft" at bounding box center [94, 197] width 176 height 27
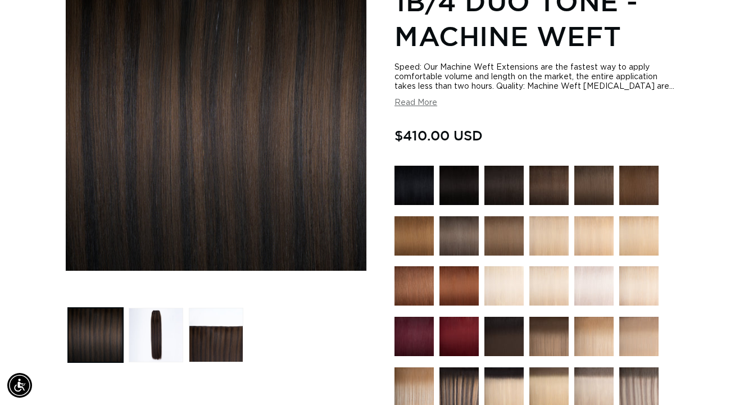
scroll to position [0, 1328]
click at [424, 104] on button "Read More" at bounding box center [415, 103] width 43 height 10
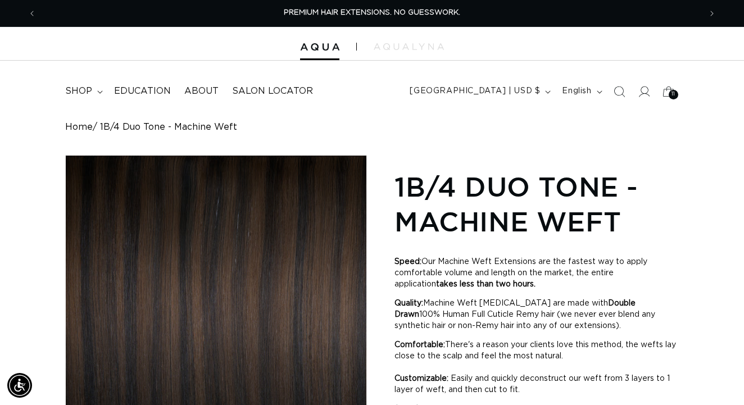
scroll to position [2, 0]
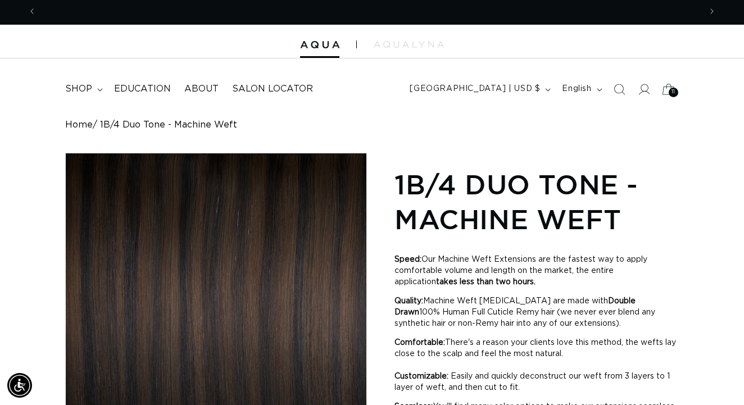
click at [668, 86] on icon at bounding box center [668, 89] width 26 height 26
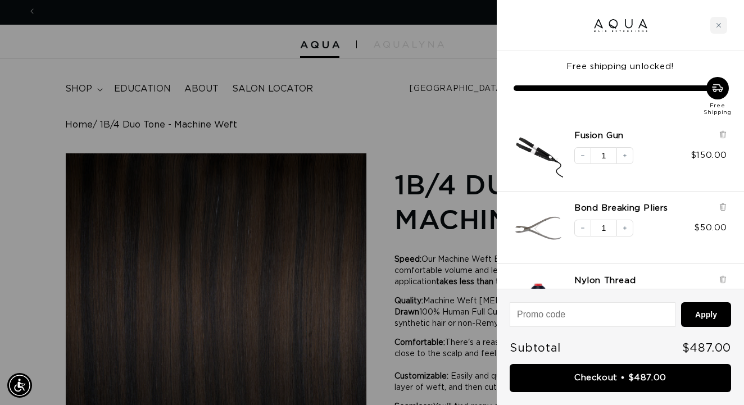
scroll to position [0, 0]
click at [721, 134] on icon at bounding box center [722, 135] width 4 height 6
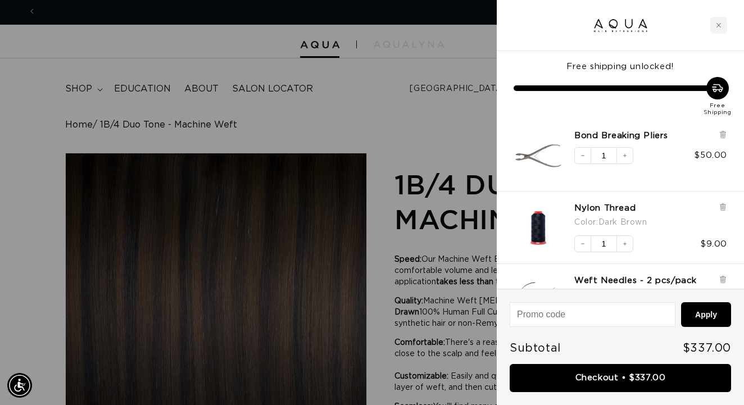
scroll to position [0, 664]
click at [721, 134] on icon at bounding box center [722, 135] width 4 height 6
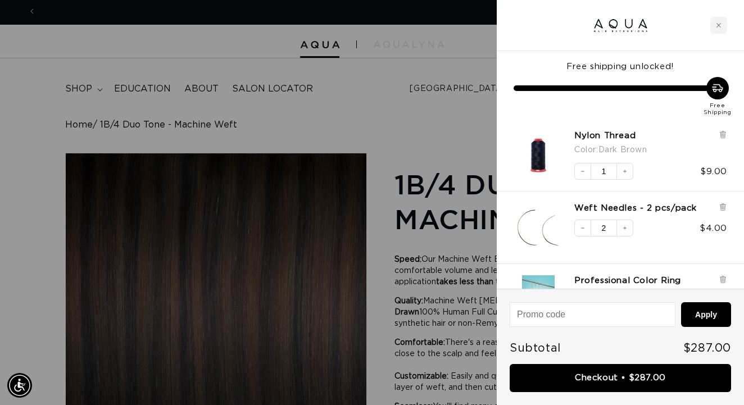
scroll to position [0, 1328]
click at [387, 93] on div at bounding box center [372, 202] width 744 height 405
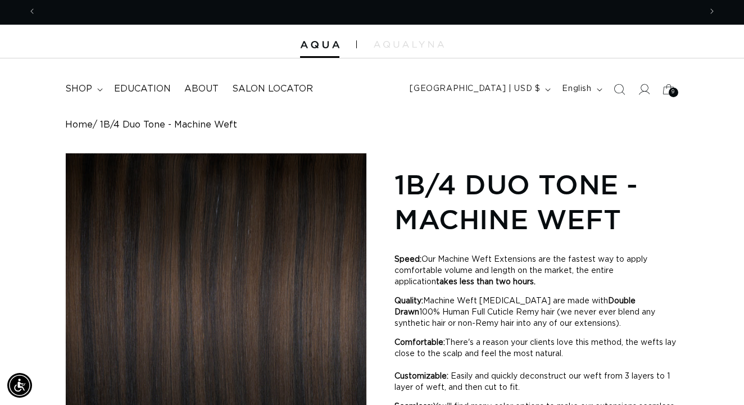
scroll to position [0, 664]
click at [665, 91] on icon at bounding box center [668, 89] width 26 height 26
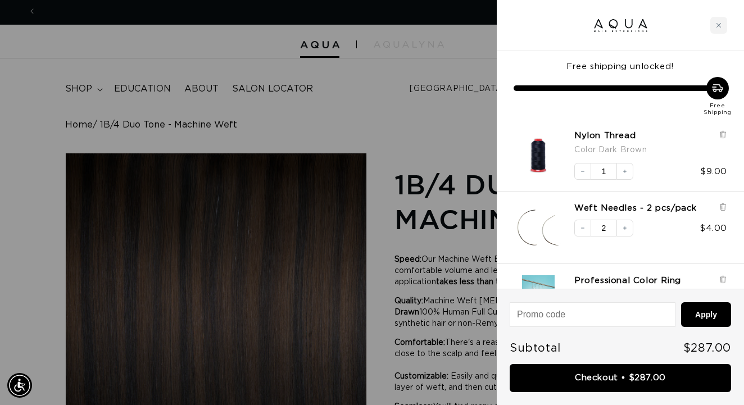
scroll to position [0, 1328]
click at [723, 133] on icon at bounding box center [722, 134] width 2 height 6
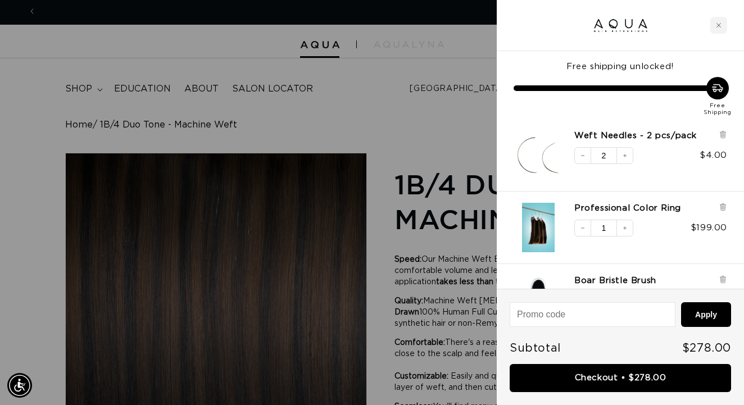
scroll to position [0, 664]
click at [408, 131] on div at bounding box center [372, 202] width 744 height 405
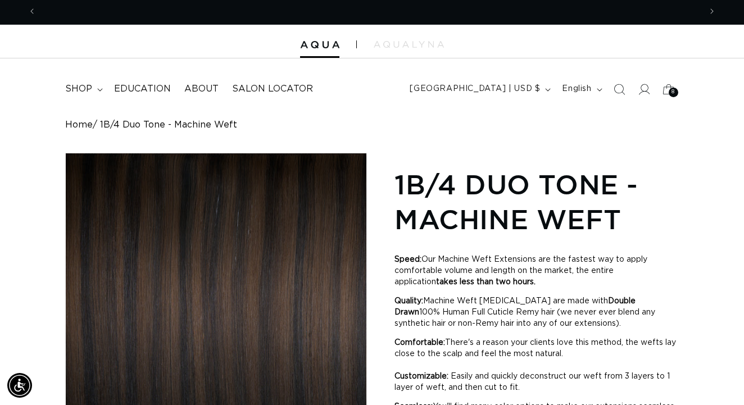
scroll to position [0, 1328]
